Goal: Check status: Check status

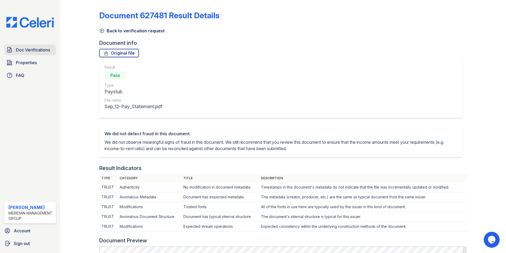
click at [28, 48] on span "Doc Verifications" at bounding box center [33, 50] width 34 height 6
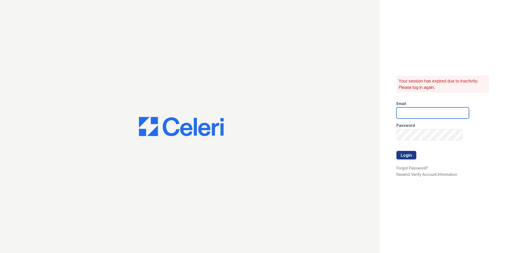
type input "ehudson@mmgmgt.com"
click at [407, 155] on button "Login" at bounding box center [407, 155] width 20 height 8
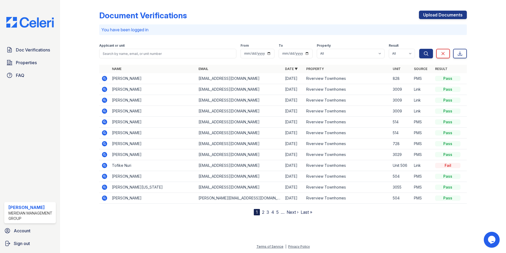
click at [104, 80] on icon at bounding box center [104, 78] width 5 height 5
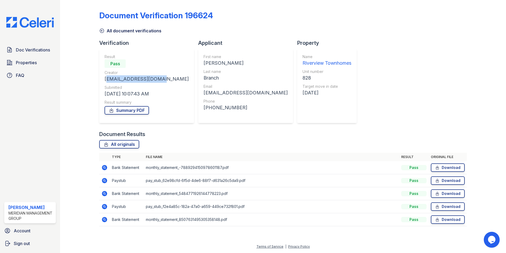
drag, startPoint x: 158, startPoint y: 79, endPoint x: 104, endPoint y: 82, distance: 53.8
click at [104, 82] on div "Result Pass Creator [EMAIL_ADDRESS][DOMAIN_NAME] Submitted [DATE] 10:07:43 AM R…" at bounding box center [146, 86] width 95 height 74
drag, startPoint x: 104, startPoint y: 82, endPoint x: 111, endPoint y: 80, distance: 7.7
copy div "[EMAIL_ADDRESS][DOMAIN_NAME]"
drag, startPoint x: 170, startPoint y: 131, endPoint x: 162, endPoint y: 131, distance: 7.9
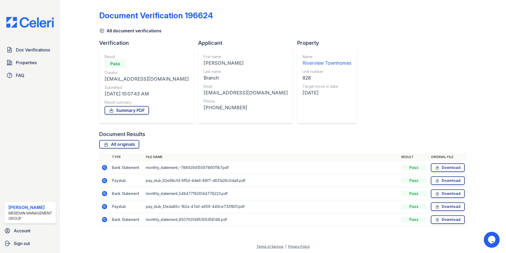
click at [170, 131] on div "Document Results" at bounding box center [283, 133] width 368 height 7
click at [110, 108] on icon at bounding box center [111, 109] width 5 height 5
click at [104, 178] on icon at bounding box center [104, 180] width 5 height 5
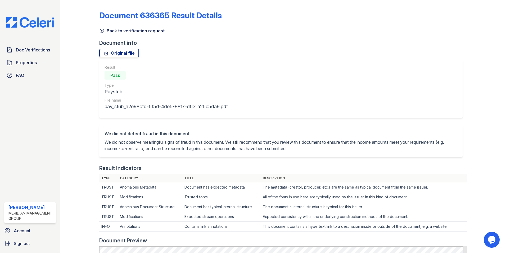
click at [99, 31] on icon at bounding box center [101, 30] width 5 height 5
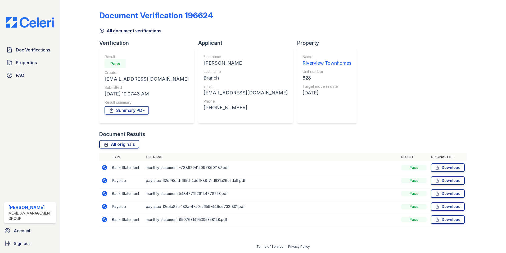
click at [106, 205] on icon at bounding box center [104, 206] width 5 height 5
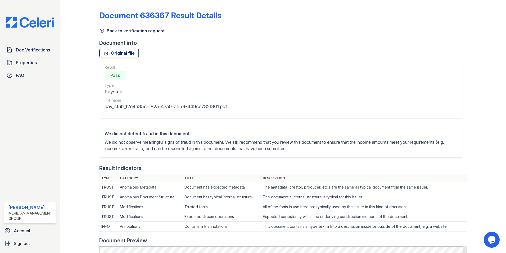
click at [100, 30] on icon at bounding box center [101, 30] width 5 height 5
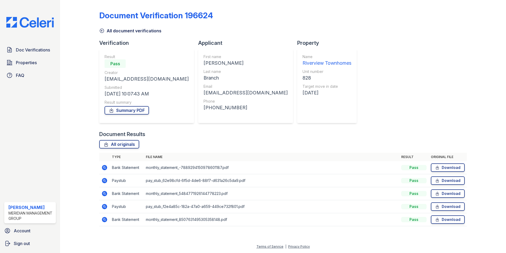
click at [105, 180] on icon at bounding box center [104, 180] width 6 height 6
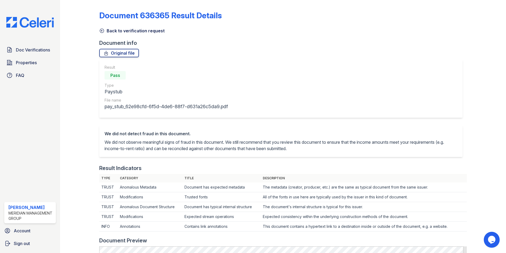
click at [101, 30] on icon at bounding box center [101, 30] width 5 height 5
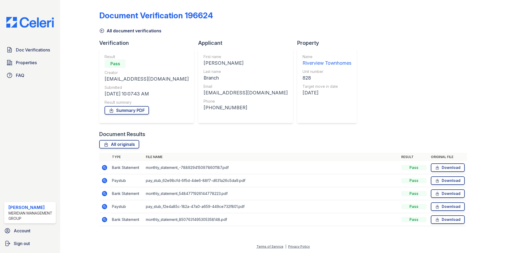
click at [104, 207] on icon at bounding box center [104, 206] width 5 height 5
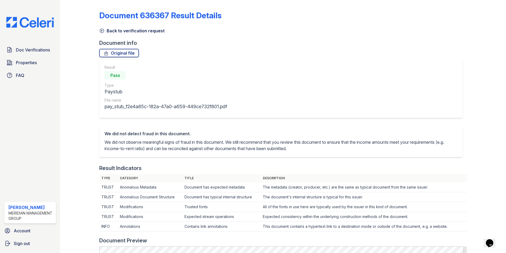
drag, startPoint x: 103, startPoint y: 29, endPoint x: 117, endPoint y: 33, distance: 13.6
click at [103, 29] on icon at bounding box center [102, 31] width 4 height 4
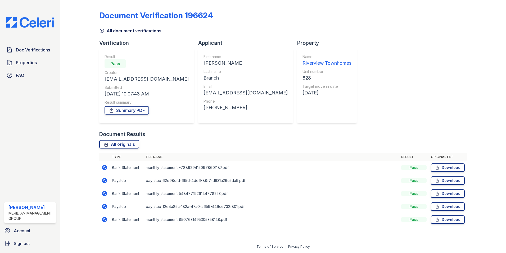
click at [101, 31] on icon at bounding box center [101, 30] width 5 height 5
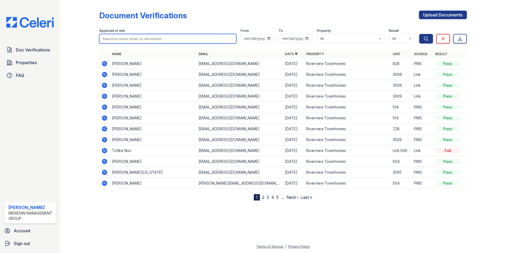
click at [135, 37] on input "search" at bounding box center [167, 39] width 137 height 10
type input "[PERSON_NAME]"
click at [419, 34] on button "Search" at bounding box center [426, 39] width 14 height 10
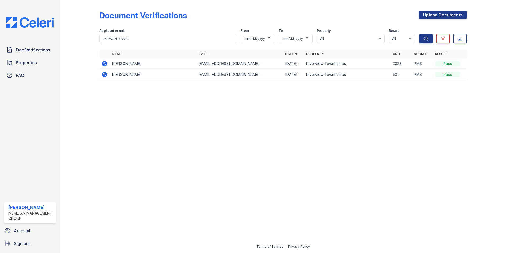
click at [102, 63] on icon at bounding box center [104, 63] width 6 height 6
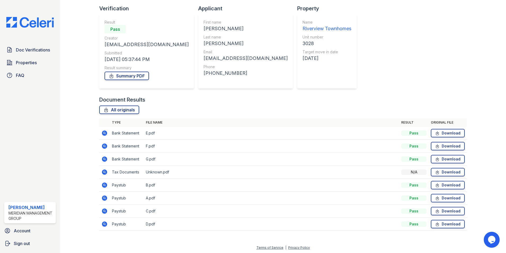
scroll to position [35, 0]
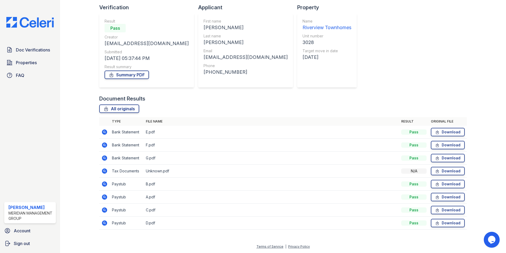
click at [104, 183] on icon at bounding box center [104, 183] width 1 height 1
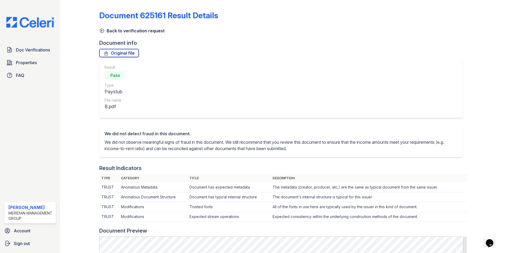
click at [104, 31] on icon at bounding box center [102, 31] width 4 height 4
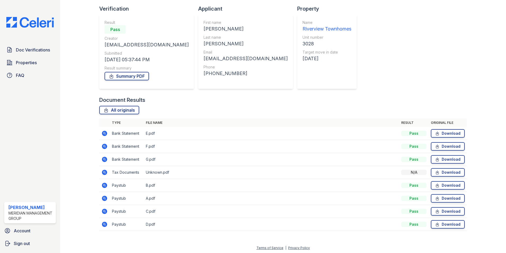
scroll to position [35, 0]
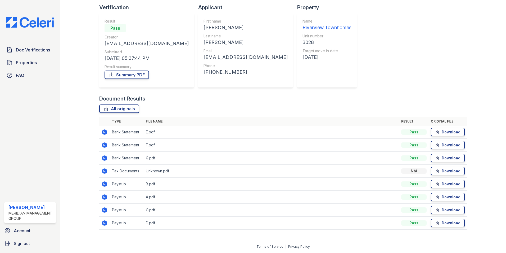
click at [103, 211] on icon at bounding box center [104, 209] width 5 height 5
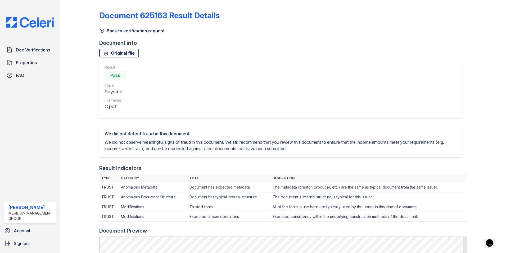
click at [100, 30] on icon at bounding box center [101, 30] width 5 height 5
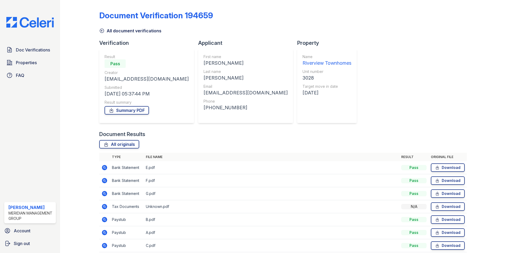
scroll to position [35, 0]
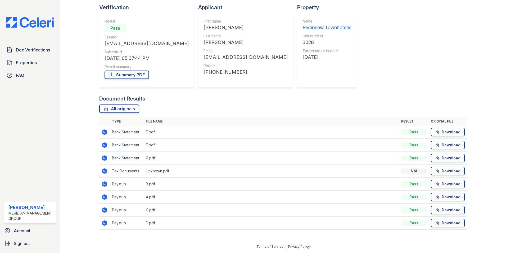
click at [103, 223] on icon at bounding box center [104, 222] width 5 height 5
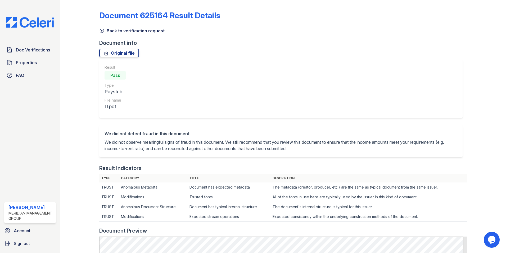
click at [101, 31] on icon at bounding box center [101, 30] width 5 height 5
